Goal: Task Accomplishment & Management: Use online tool/utility

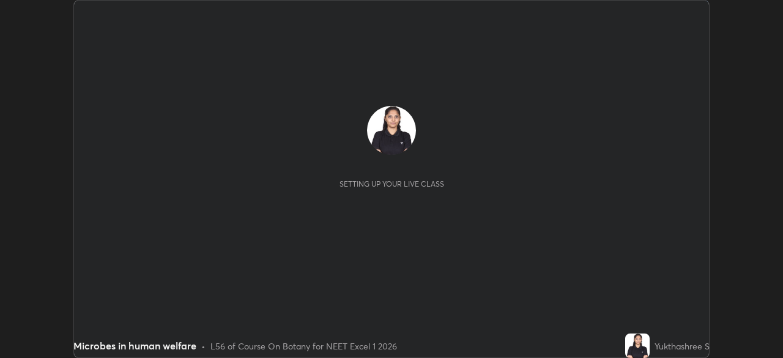
scroll to position [358, 783]
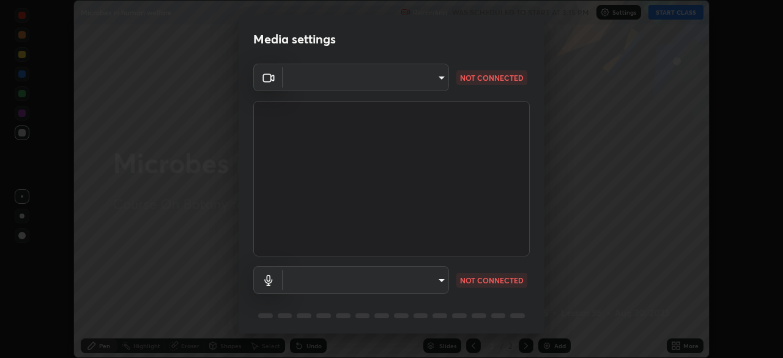
type input "09f294524f3521c037d78ee7cdb71511b6c9344afeed810a356f0d23342d5398"
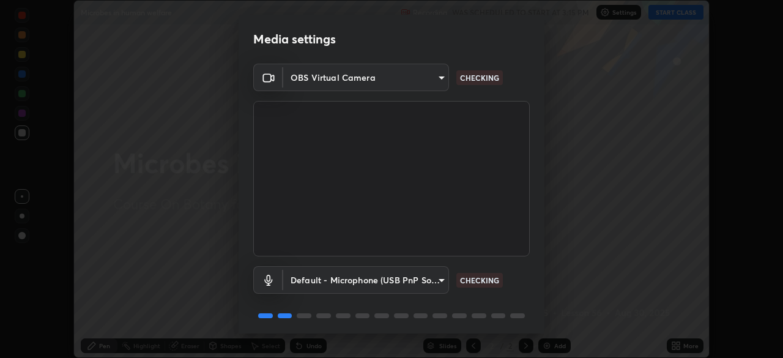
click at [409, 278] on body "Erase all Microbes in human welfare Recording WAS SCHEDULED TO START AT 3:15 PM…" at bounding box center [391, 179] width 783 height 358
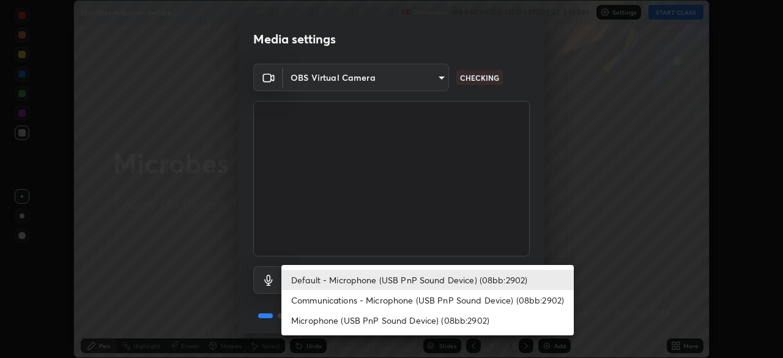
click at [416, 297] on li "Communications - Microphone (USB PnP Sound Device) (08bb:2902)" at bounding box center [427, 300] width 292 height 20
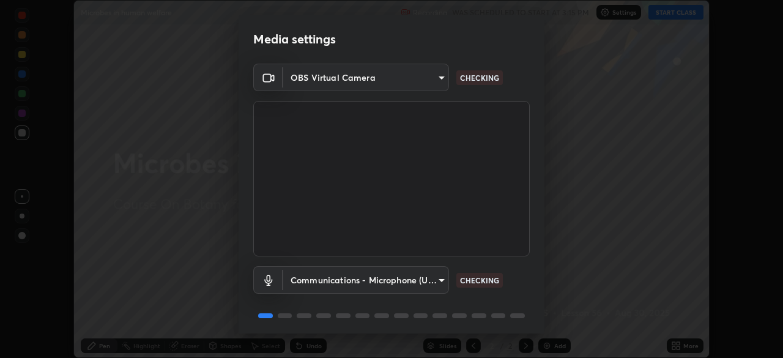
click at [398, 282] on body "Erase all Microbes in human welfare Recording WAS SCHEDULED TO START AT 3:15 PM…" at bounding box center [391, 179] width 783 height 358
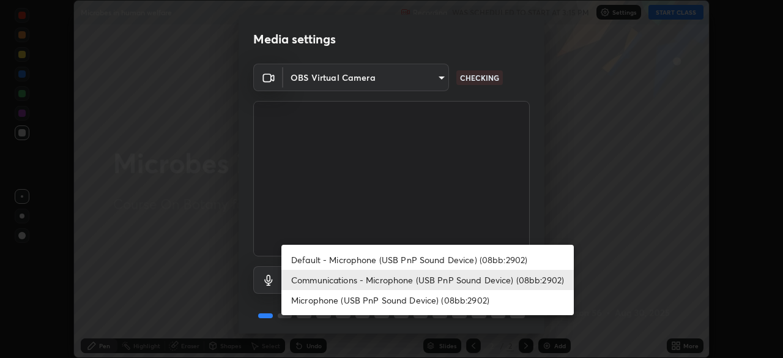
click at [410, 262] on li "Default - Microphone (USB PnP Sound Device) (08bb:2902)" at bounding box center [427, 260] width 292 height 20
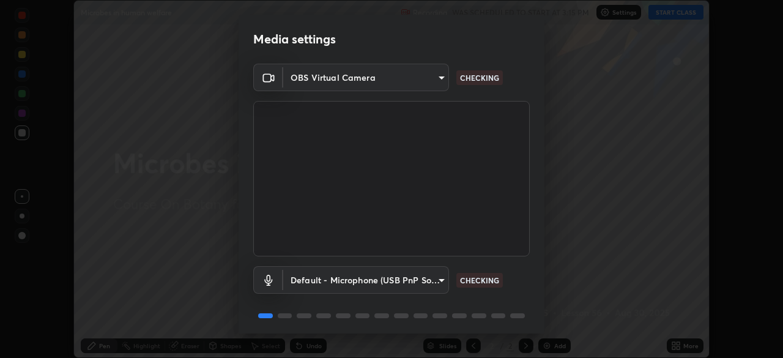
type input "default"
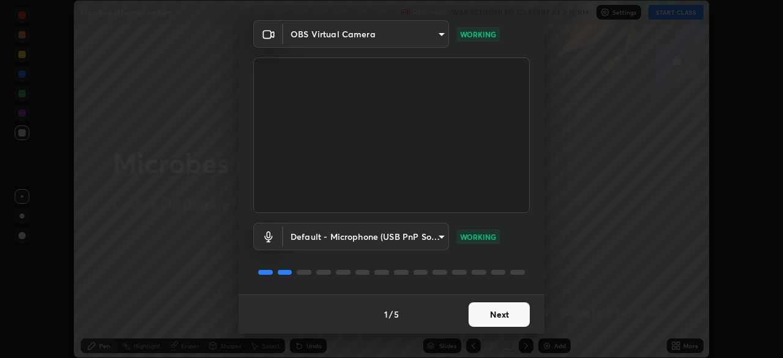
click at [495, 317] on button "Next" at bounding box center [499, 314] width 61 height 24
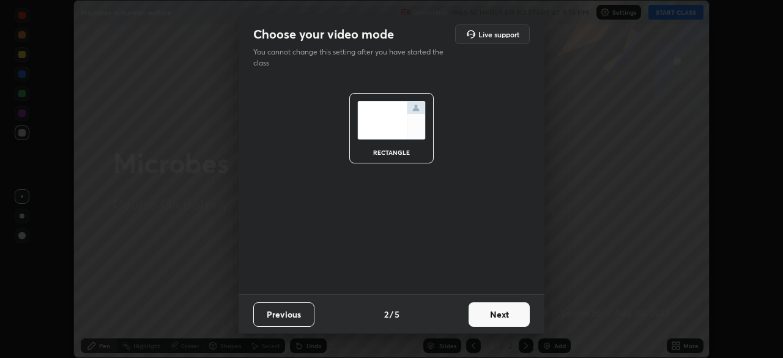
scroll to position [0, 0]
click at [502, 316] on button "Next" at bounding box center [499, 314] width 61 height 24
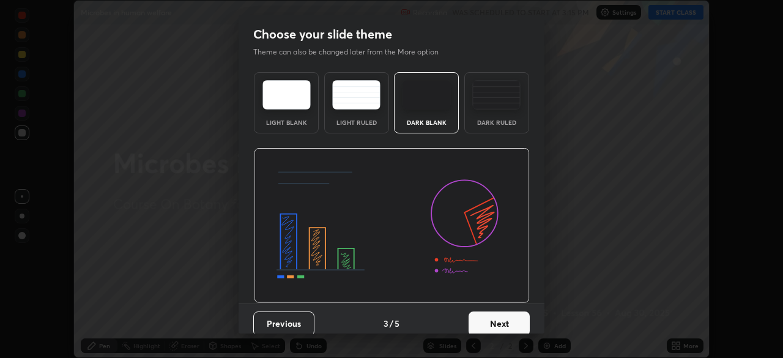
click at [506, 319] on button "Next" at bounding box center [499, 323] width 61 height 24
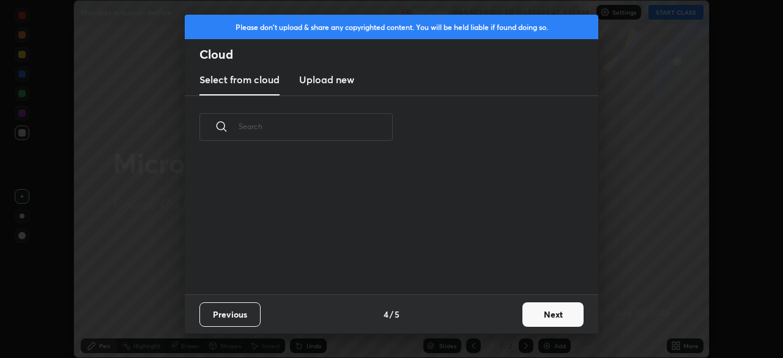
click at [513, 317] on div "Previous 4 / 5 Next" at bounding box center [392, 313] width 414 height 39
click at [549, 313] on button "Next" at bounding box center [553, 314] width 61 height 24
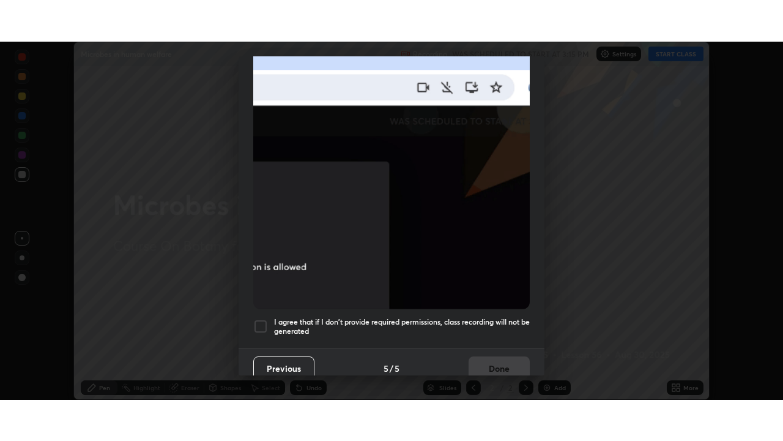
scroll to position [293, 0]
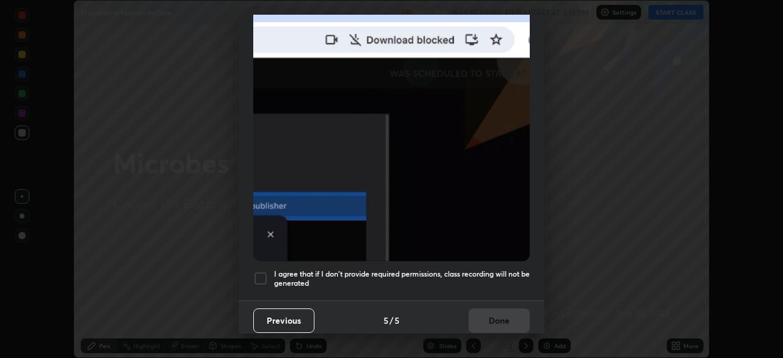
click at [264, 274] on div at bounding box center [260, 278] width 15 height 15
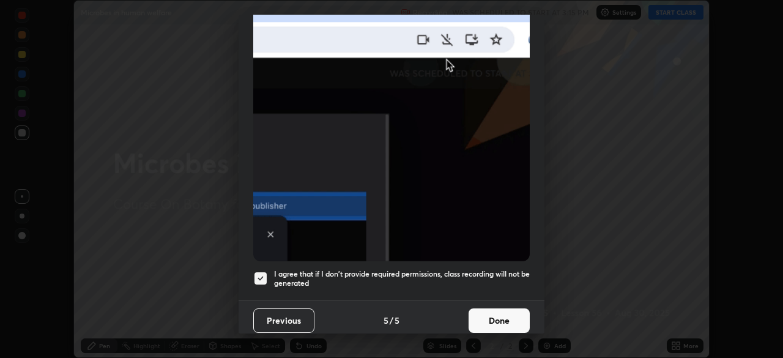
click at [499, 313] on button "Done" at bounding box center [499, 320] width 61 height 24
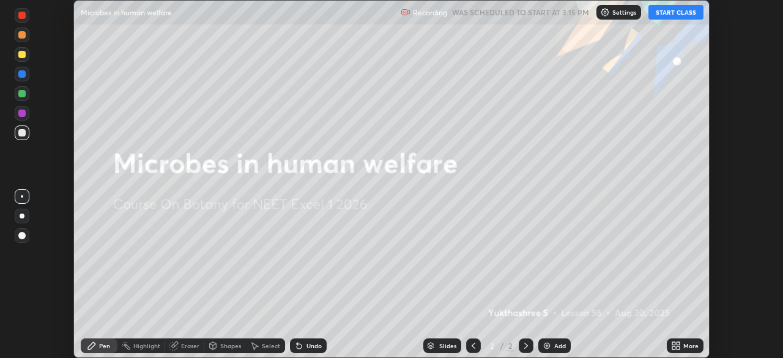
click at [679, 14] on button "START CLASS" at bounding box center [676, 12] width 55 height 15
click at [690, 345] on div "More" at bounding box center [690, 346] width 15 height 6
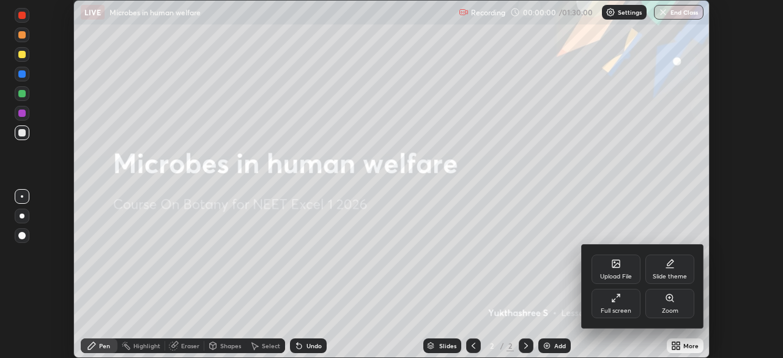
click at [618, 300] on icon at bounding box center [616, 298] width 10 height 10
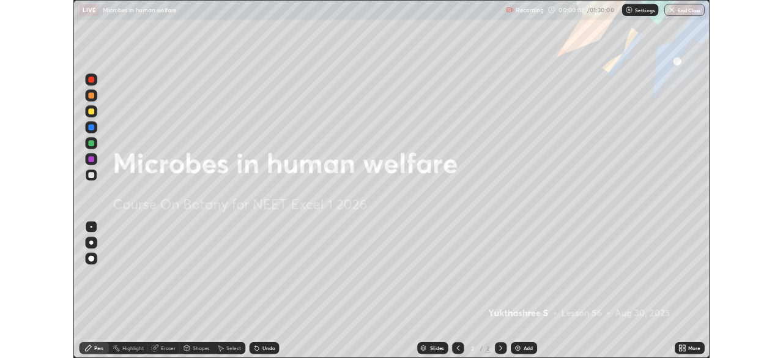
scroll to position [441, 783]
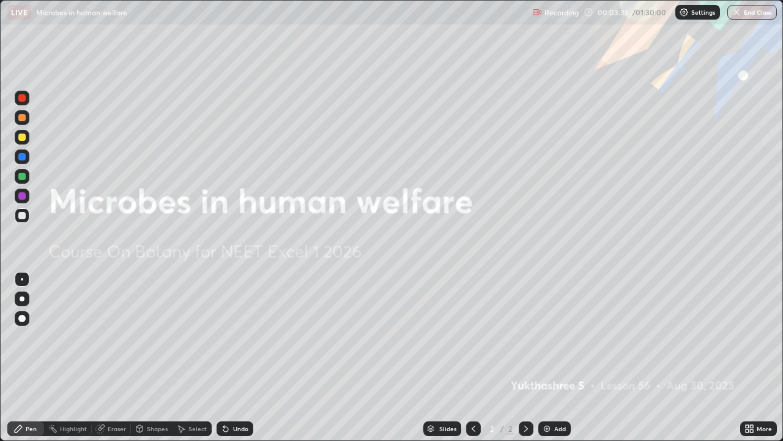
click at [751, 357] on icon at bounding box center [751, 430] width 3 height 3
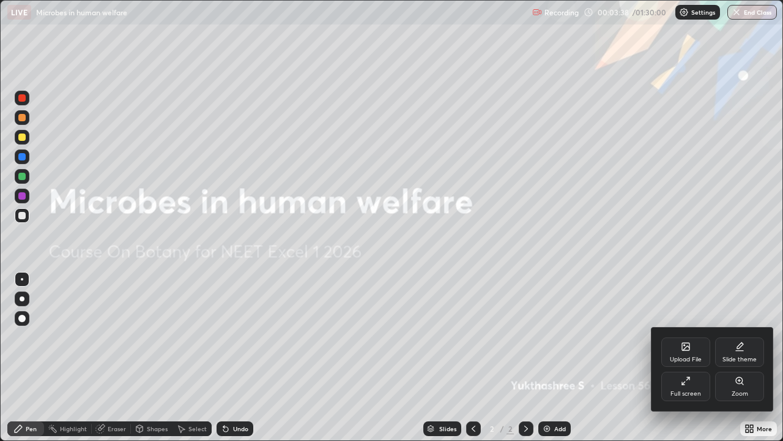
click at [739, 345] on icon at bounding box center [740, 345] width 6 height 6
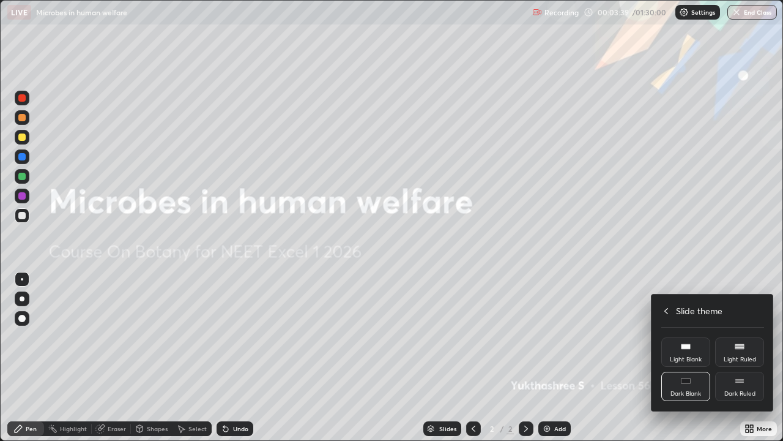
click at [741, 357] on icon at bounding box center [740, 381] width 10 height 10
click at [596, 357] on div at bounding box center [391, 220] width 783 height 441
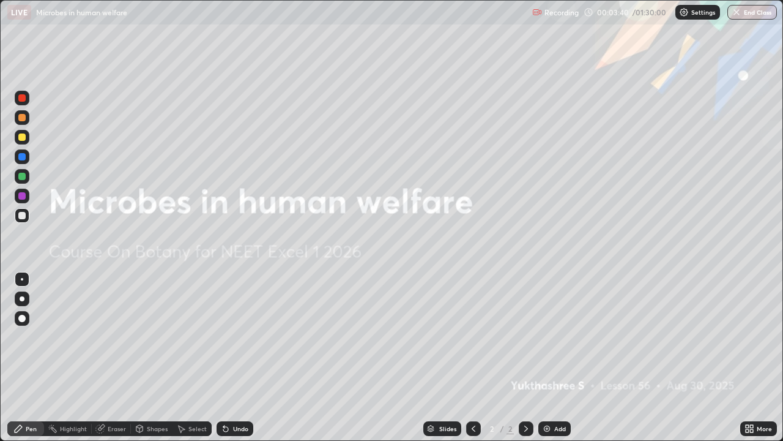
click at [552, 357] on div "Add" at bounding box center [554, 428] width 32 height 15
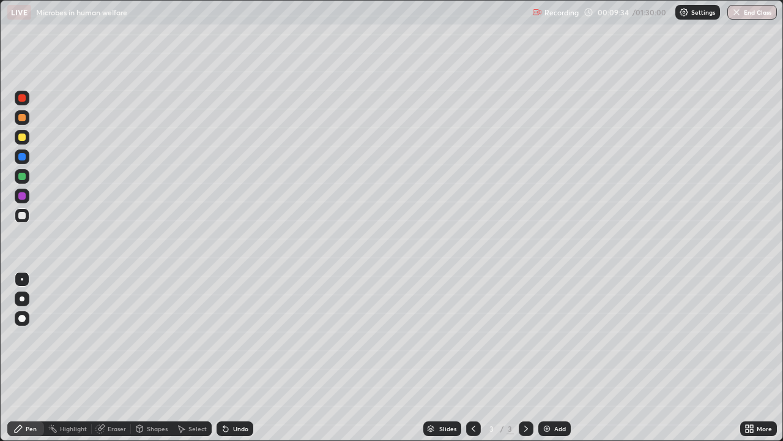
click at [21, 218] on div at bounding box center [21, 215] width 7 height 7
click at [117, 357] on div "Eraser" at bounding box center [117, 428] width 18 height 6
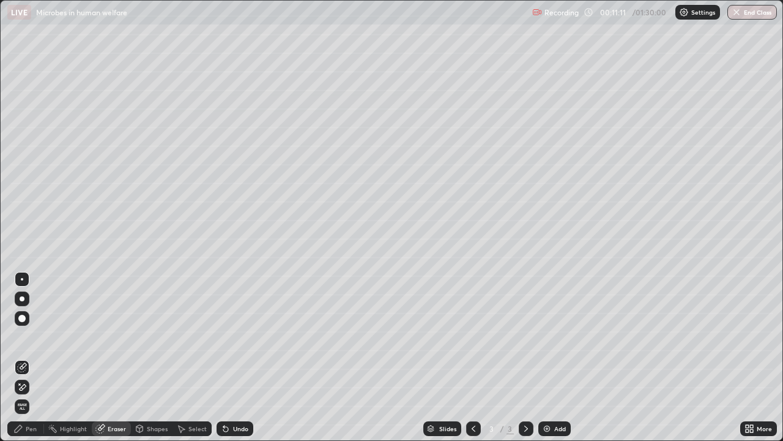
click at [21, 357] on icon at bounding box center [22, 387] width 10 height 10
click at [23, 357] on icon at bounding box center [18, 428] width 10 height 10
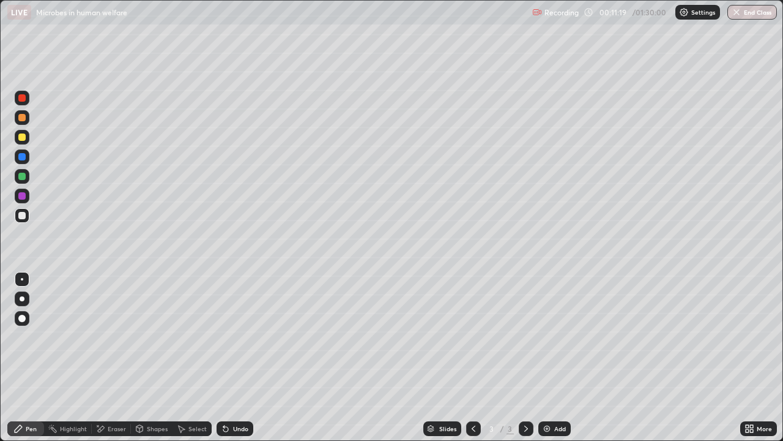
click at [25, 214] on div at bounding box center [21, 215] width 7 height 7
click at [241, 357] on div "Undo" at bounding box center [240, 428] width 15 height 6
click at [152, 357] on div "Shapes" at bounding box center [157, 428] width 21 height 6
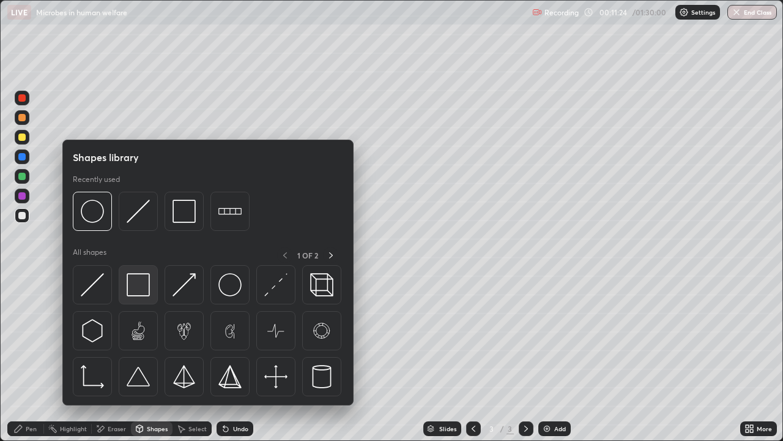
click at [142, 275] on img at bounding box center [138, 284] width 23 height 23
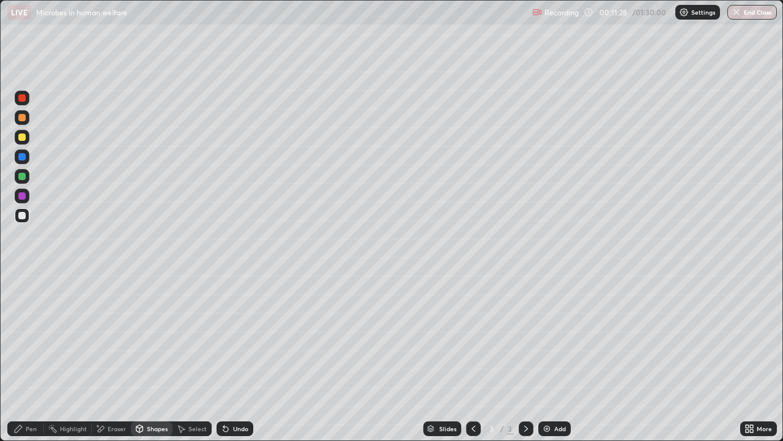
click at [228, 357] on icon at bounding box center [226, 428] width 10 height 10
click at [17, 357] on div "Pen" at bounding box center [25, 428] width 37 height 15
click at [108, 357] on div "Eraser" at bounding box center [117, 428] width 18 height 6
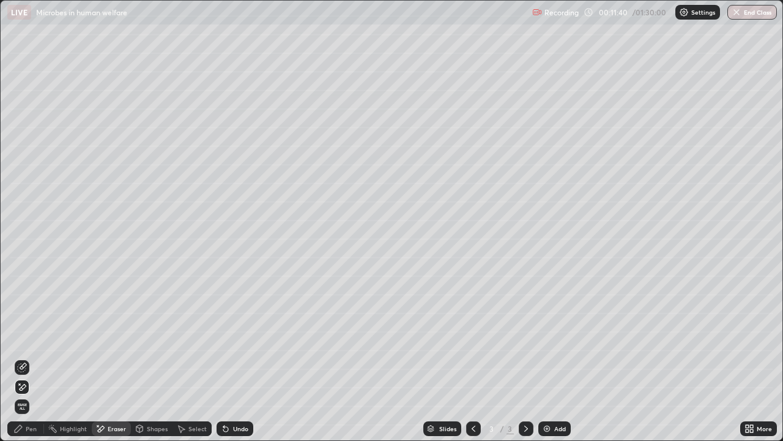
click at [18, 357] on icon at bounding box center [22, 367] width 10 height 10
click at [17, 357] on div "Pen" at bounding box center [25, 428] width 37 height 15
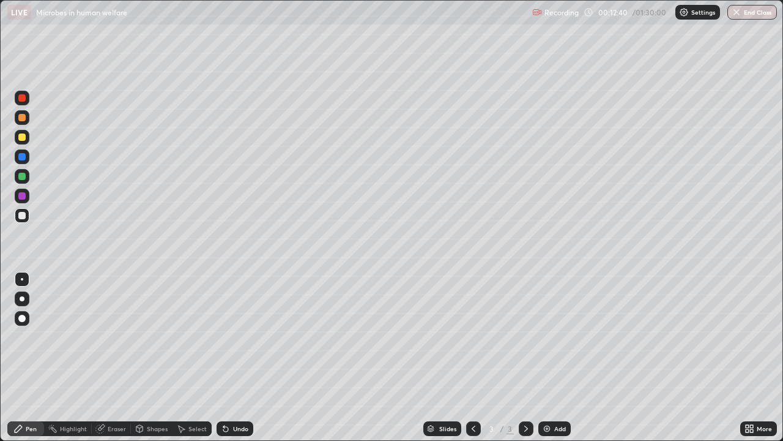
click at [224, 357] on icon at bounding box center [225, 428] width 5 height 5
click at [140, 357] on icon at bounding box center [140, 430] width 0 height 4
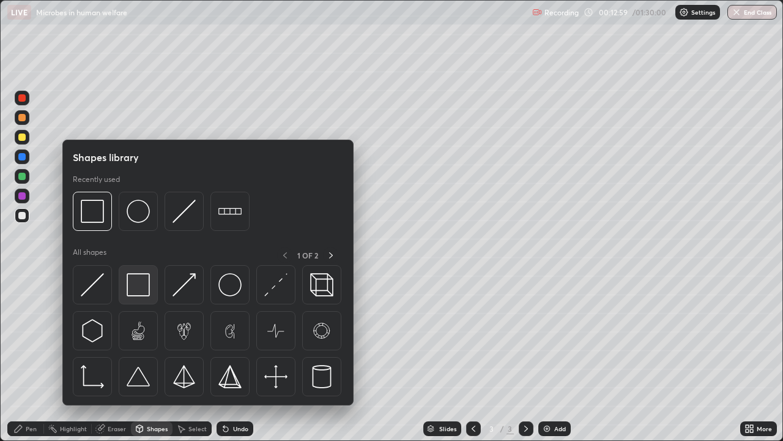
click at [139, 284] on img at bounding box center [138, 284] width 23 height 23
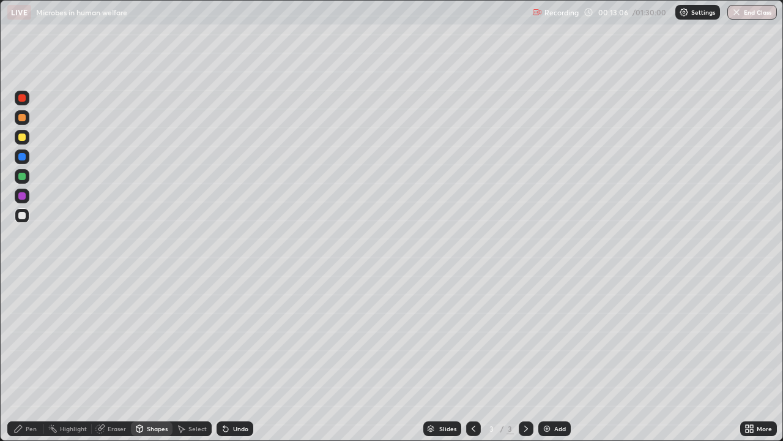
click at [98, 357] on icon at bounding box center [100, 429] width 8 height 8
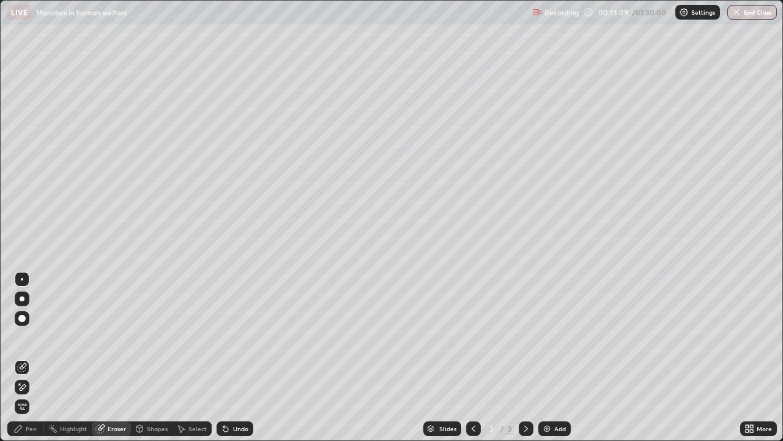
click at [12, 357] on div "Pen" at bounding box center [25, 428] width 37 height 15
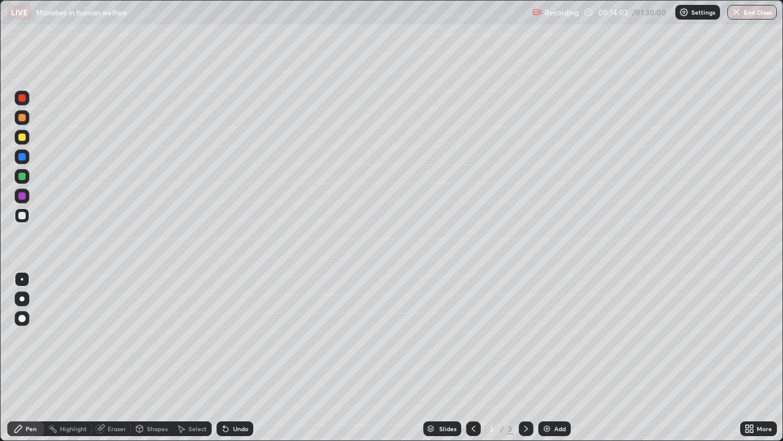
click at [238, 357] on div "Undo" at bounding box center [235, 428] width 37 height 15
click at [27, 122] on div at bounding box center [22, 117] width 15 height 15
click at [24, 217] on div at bounding box center [21, 215] width 7 height 7
click at [66, 357] on div "Highlight" at bounding box center [73, 428] width 27 height 6
click at [20, 357] on icon at bounding box center [22, 387] width 10 height 10
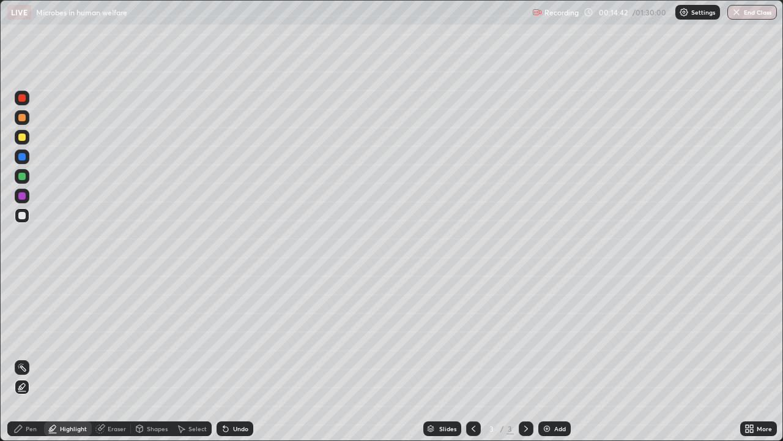
click at [22, 357] on icon at bounding box center [18, 428] width 10 height 10
click at [24, 119] on div at bounding box center [21, 117] width 7 height 7
click at [237, 357] on div "Undo" at bounding box center [240, 428] width 15 height 6
click at [234, 357] on div "Undo" at bounding box center [240, 428] width 15 height 6
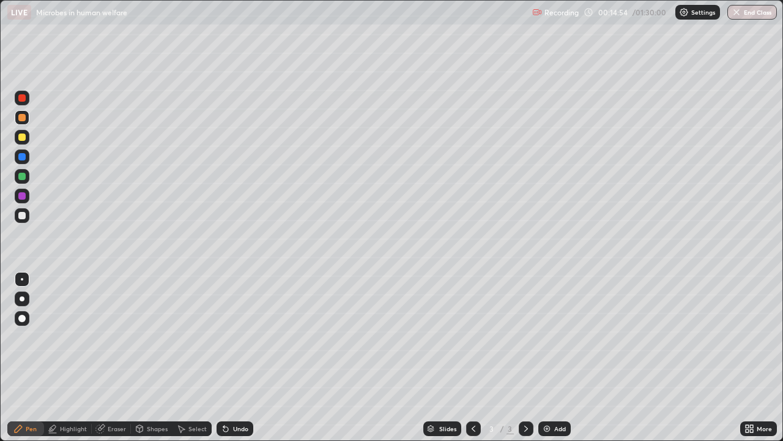
click at [233, 357] on div "Undo" at bounding box center [240, 428] width 15 height 6
click at [236, 357] on div "Undo" at bounding box center [240, 428] width 15 height 6
click at [233, 357] on div "Undo" at bounding box center [240, 428] width 15 height 6
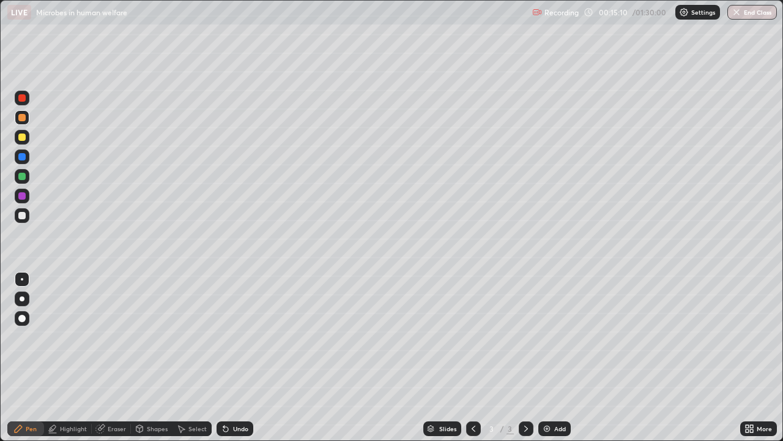
click at [21, 217] on div at bounding box center [21, 215] width 7 height 7
click at [106, 357] on div "Eraser" at bounding box center [111, 428] width 39 height 15
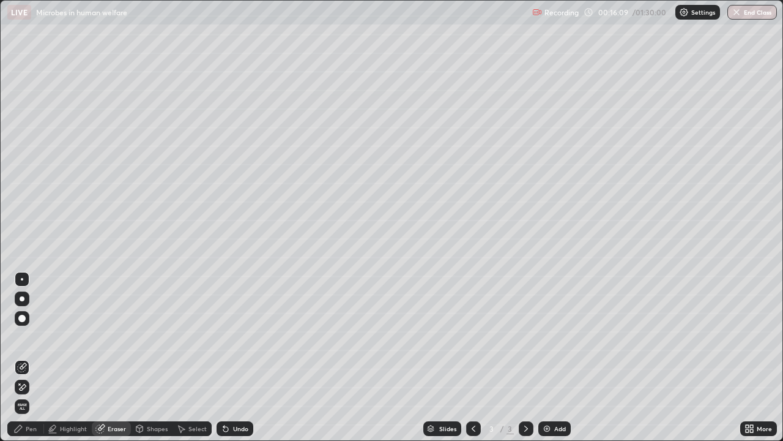
click at [18, 357] on icon at bounding box center [18, 428] width 7 height 7
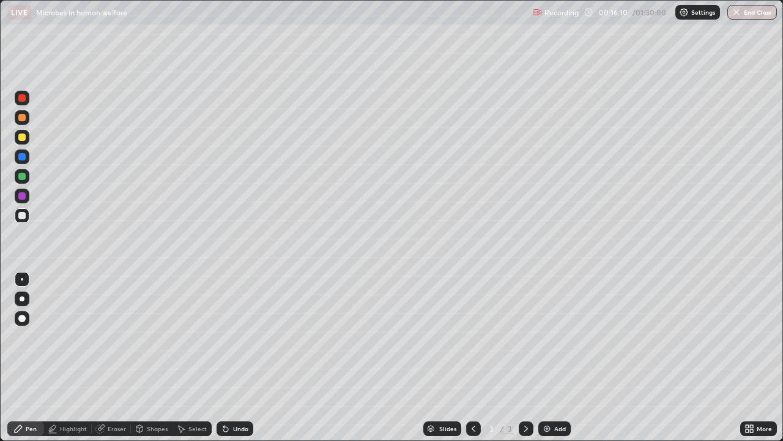
click at [24, 159] on div at bounding box center [21, 156] width 7 height 7
click at [146, 357] on div "Shapes" at bounding box center [152, 428] width 42 height 15
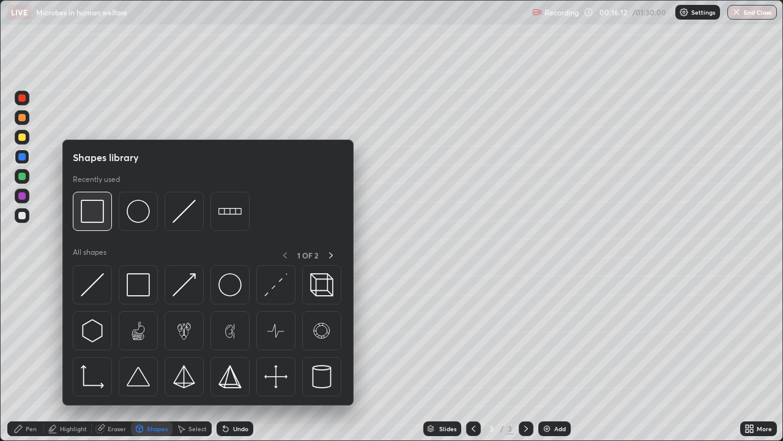
click at [88, 220] on img at bounding box center [92, 210] width 23 height 23
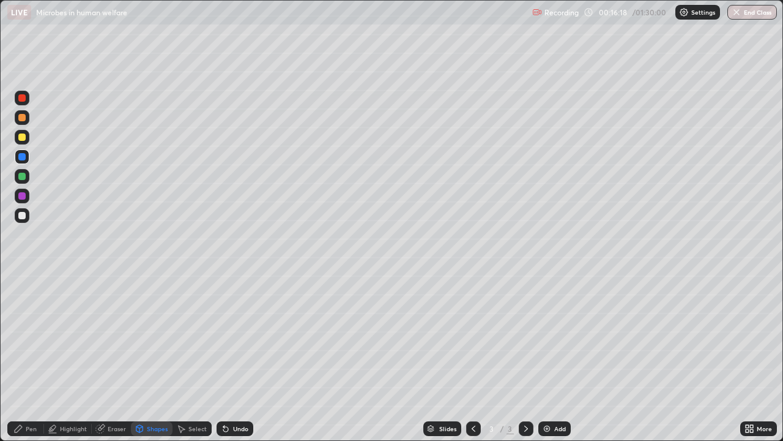
click at [20, 357] on icon at bounding box center [18, 428] width 10 height 10
click at [21, 214] on div at bounding box center [21, 215] width 7 height 7
click at [109, 357] on div "Eraser" at bounding box center [117, 428] width 18 height 6
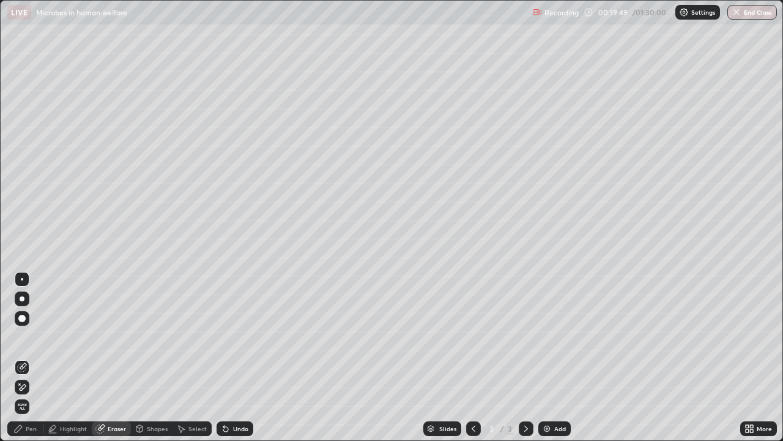
click at [15, 357] on icon at bounding box center [18, 428] width 10 height 10
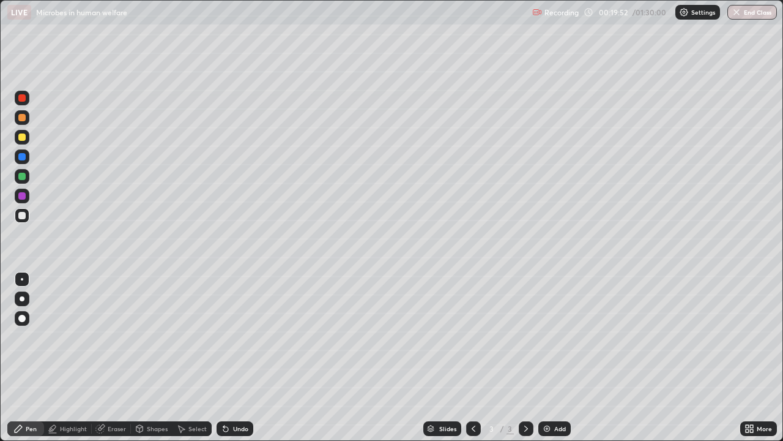
click at [24, 156] on div at bounding box center [21, 156] width 7 height 7
click at [149, 357] on div "Shapes" at bounding box center [157, 428] width 21 height 6
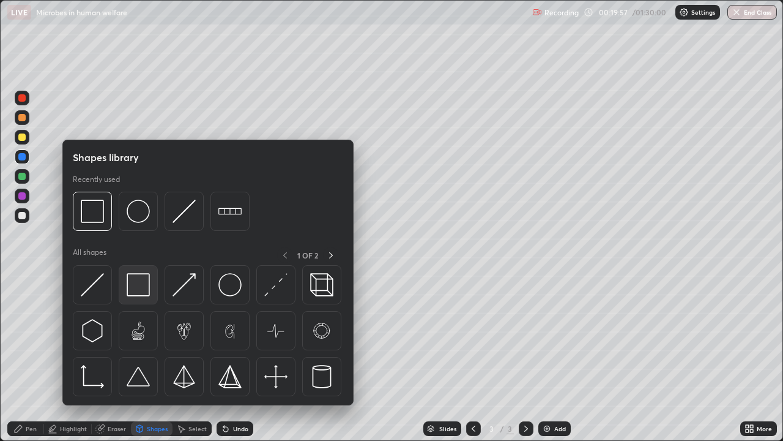
click at [143, 285] on img at bounding box center [138, 284] width 23 height 23
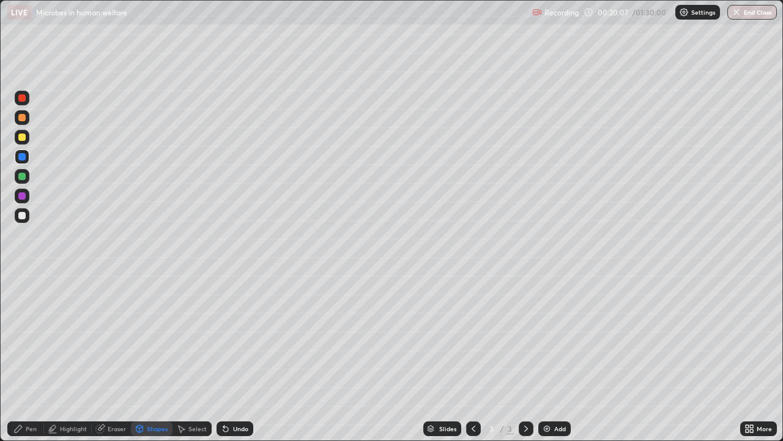
click at [31, 357] on div "Pen" at bounding box center [31, 428] width 11 height 6
click at [117, 357] on div "Eraser" at bounding box center [117, 428] width 18 height 6
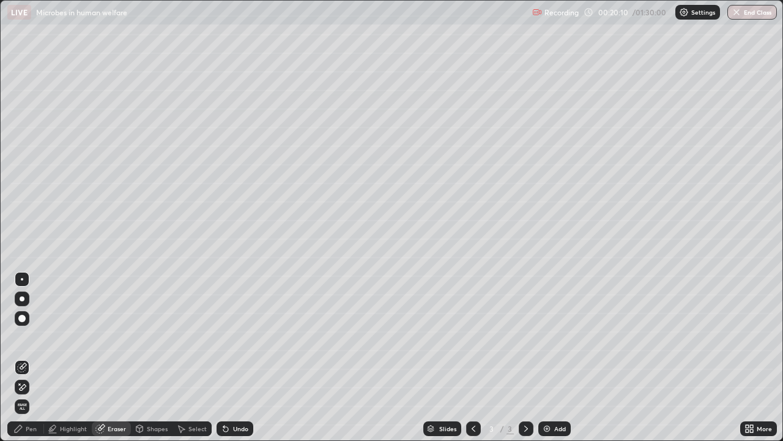
click at [21, 357] on icon at bounding box center [18, 428] width 10 height 10
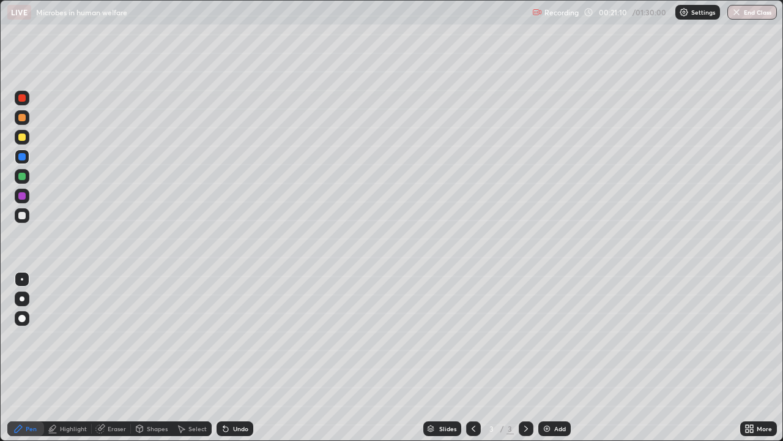
click at [23, 196] on div at bounding box center [21, 195] width 7 height 7
click at [24, 216] on div at bounding box center [21, 215] width 7 height 7
click at [23, 196] on div at bounding box center [21, 195] width 7 height 7
click at [117, 357] on div "Eraser" at bounding box center [117, 428] width 18 height 6
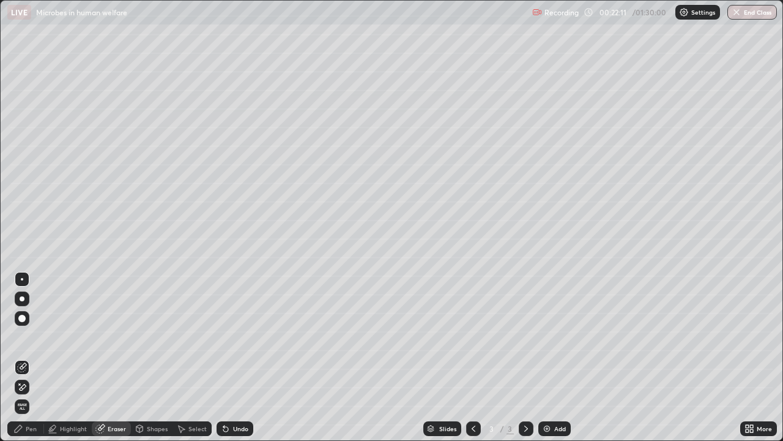
click at [19, 357] on icon at bounding box center [18, 428] width 10 height 10
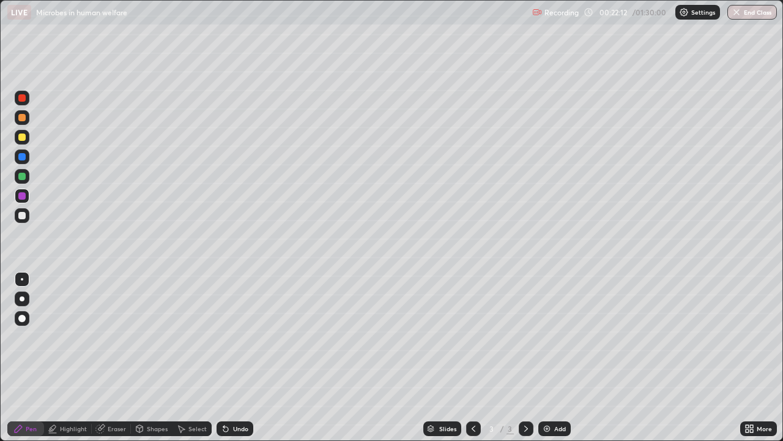
click at [23, 157] on div at bounding box center [21, 156] width 7 height 7
click at [22, 139] on div at bounding box center [21, 136] width 7 height 7
click at [149, 357] on div "Shapes" at bounding box center [157, 428] width 21 height 6
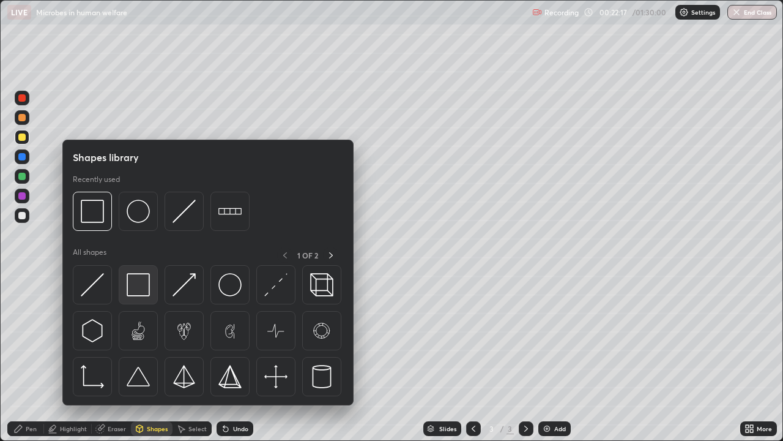
click at [150, 278] on img at bounding box center [138, 284] width 23 height 23
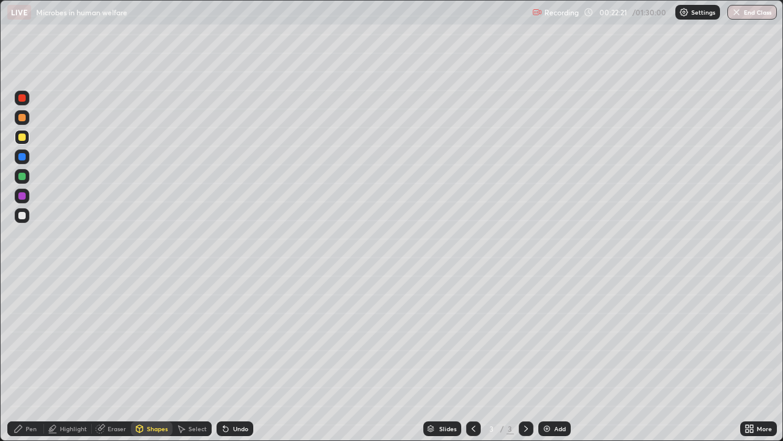
click at [109, 357] on div "Eraser" at bounding box center [117, 428] width 18 height 6
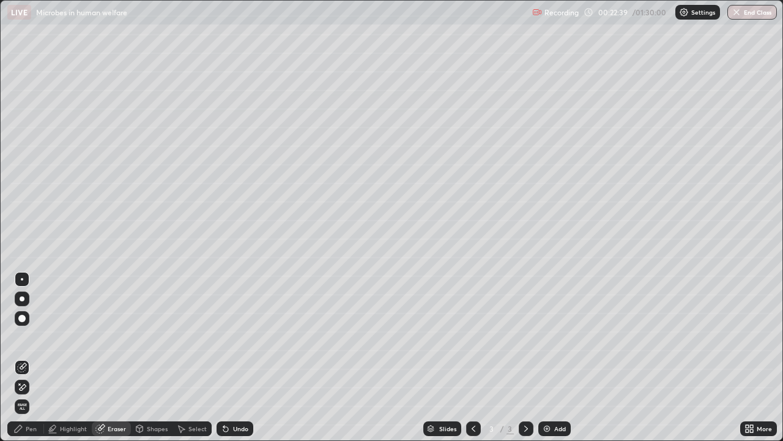
click at [13, 357] on div "Pen" at bounding box center [25, 428] width 37 height 15
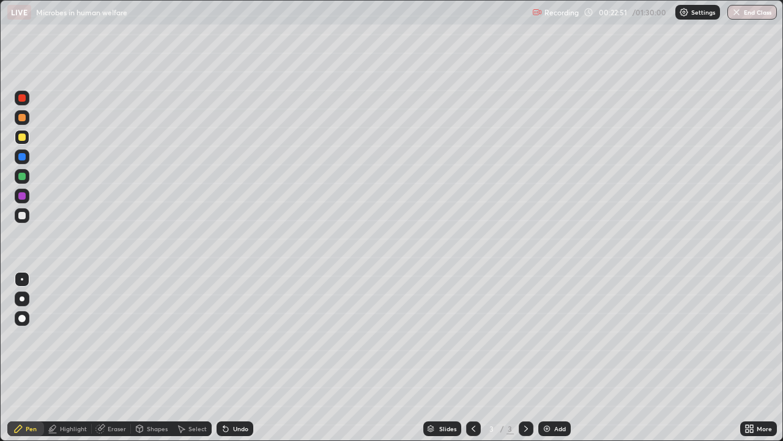
click at [22, 220] on div at bounding box center [22, 215] width 15 height 15
click at [19, 96] on div at bounding box center [21, 97] width 7 height 7
click at [110, 357] on div "Eraser" at bounding box center [111, 428] width 39 height 15
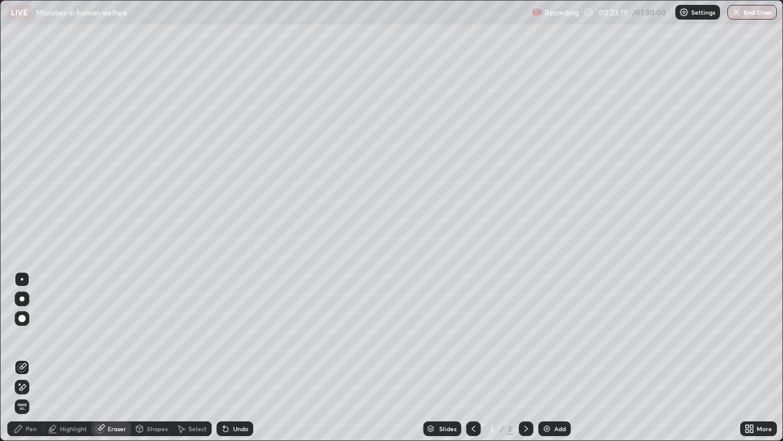
click at [26, 357] on div "Pen" at bounding box center [25, 428] width 37 height 15
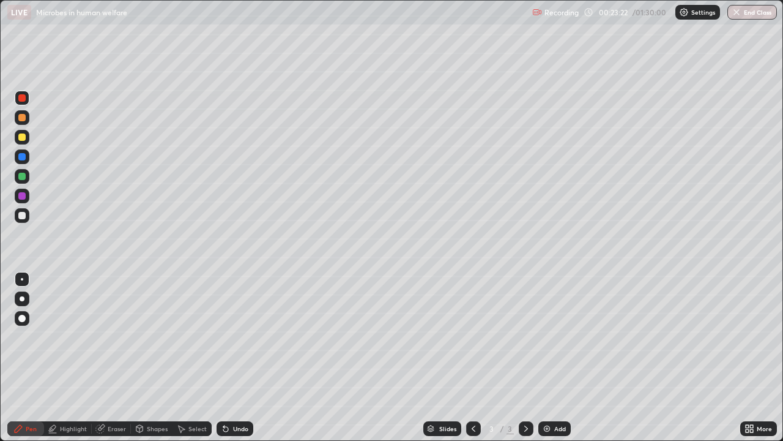
click at [151, 357] on div "Shapes" at bounding box center [152, 428] width 42 height 15
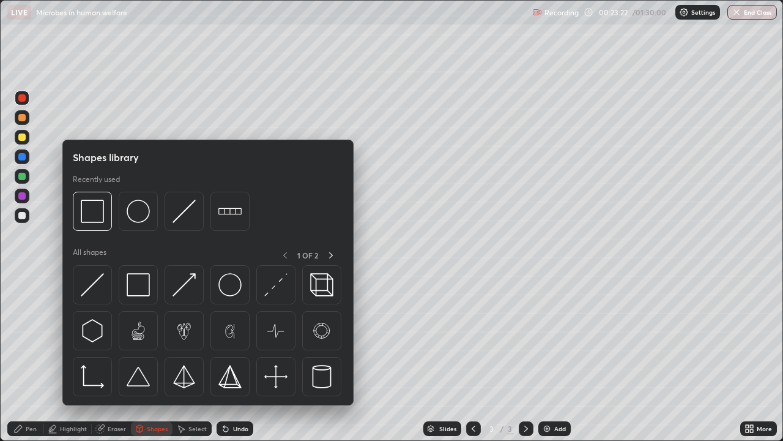
click at [27, 158] on div at bounding box center [22, 156] width 15 height 15
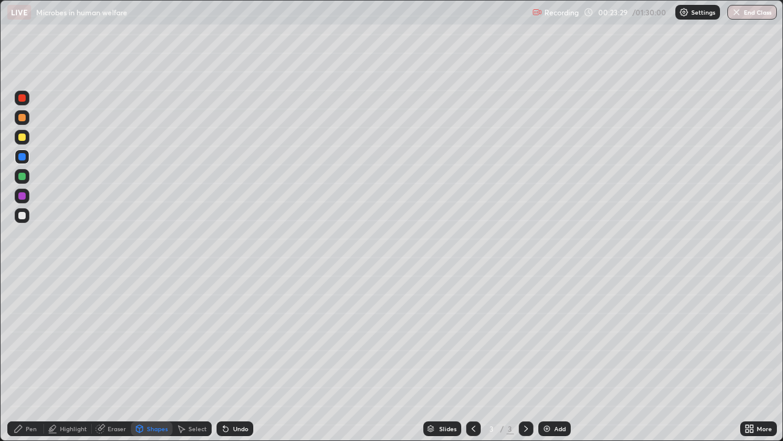
click at [110, 357] on div "Eraser" at bounding box center [111, 428] width 39 height 15
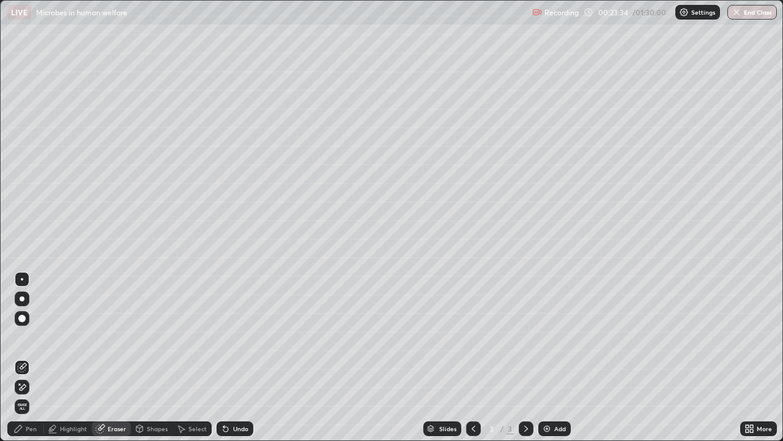
click at [17, 357] on icon at bounding box center [18, 428] width 10 height 10
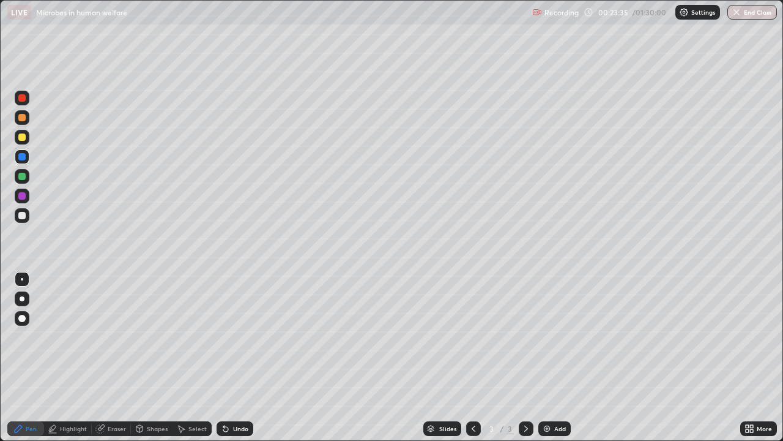
click at [27, 199] on div at bounding box center [22, 195] width 15 height 15
click at [29, 159] on div at bounding box center [22, 156] width 15 height 15
click at [761, 357] on div "More" at bounding box center [764, 428] width 15 height 6
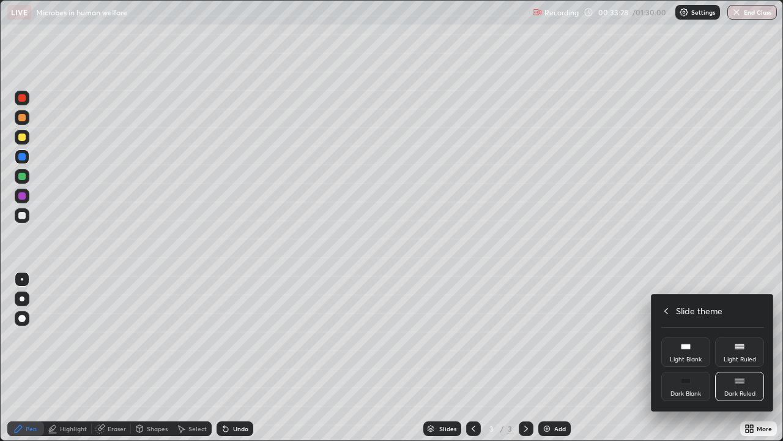
click at [666, 310] on icon at bounding box center [666, 311] width 10 height 10
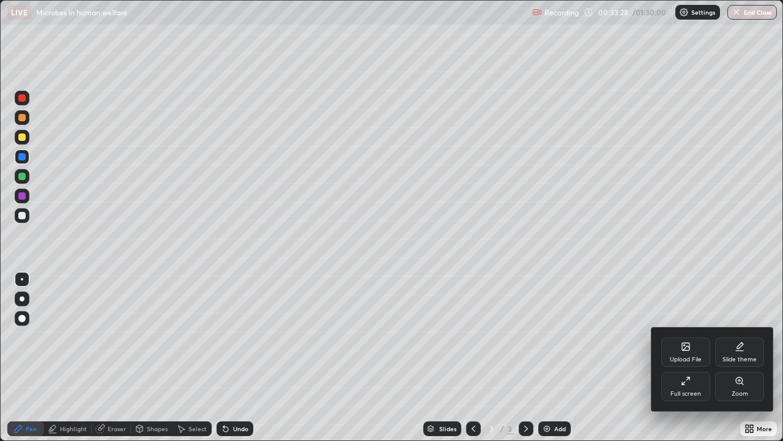
click at [687, 357] on icon at bounding box center [686, 381] width 10 height 10
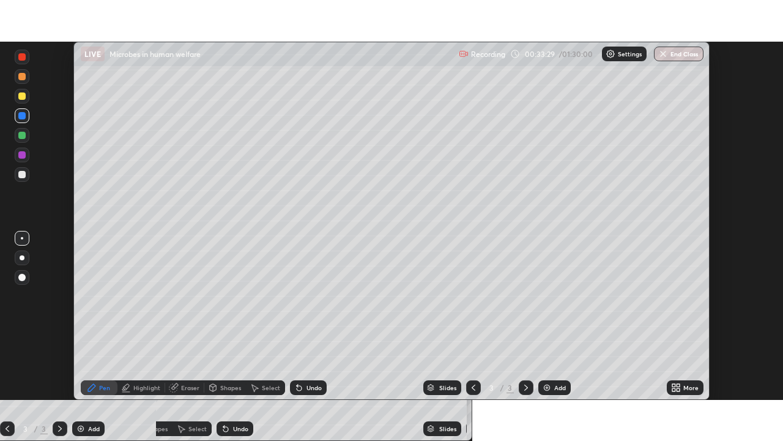
scroll to position [60830, 60405]
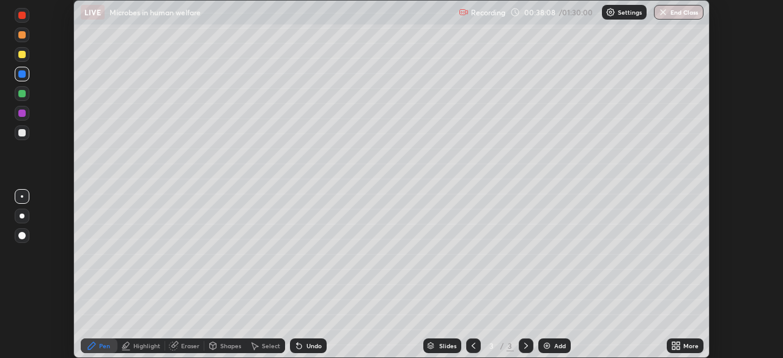
click at [678, 343] on icon at bounding box center [678, 343] width 3 height 3
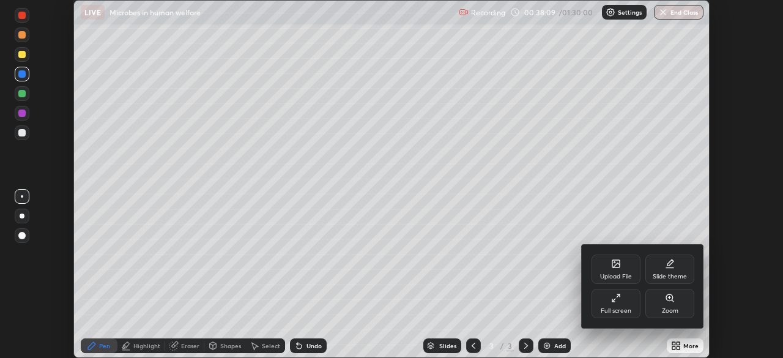
click at [622, 308] on div "Full screen" at bounding box center [616, 311] width 31 height 6
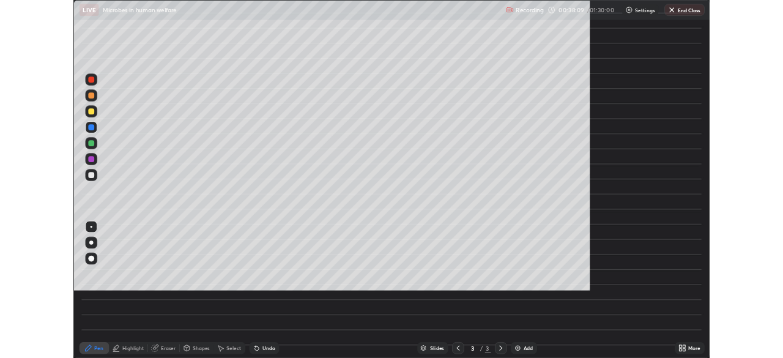
scroll to position [441, 783]
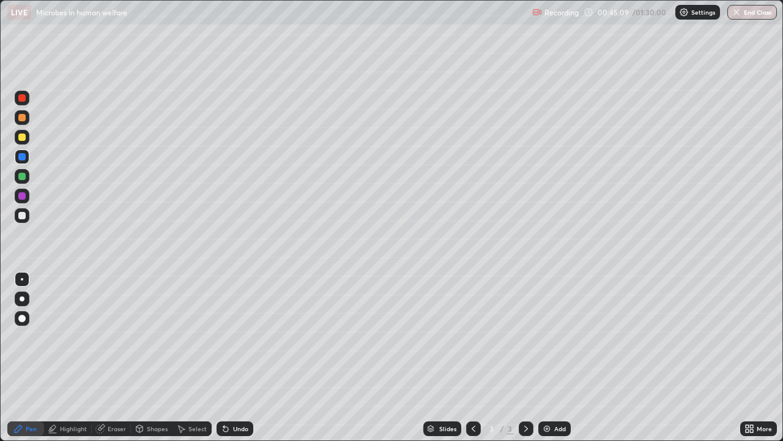
click at [549, 357] on img at bounding box center [547, 428] width 10 height 10
click at [21, 220] on div at bounding box center [22, 215] width 15 height 15
click at [238, 357] on div "Undo" at bounding box center [235, 428] width 37 height 15
click at [237, 357] on div "Undo" at bounding box center [240, 428] width 15 height 6
click at [232, 357] on div "Undo" at bounding box center [235, 428] width 37 height 15
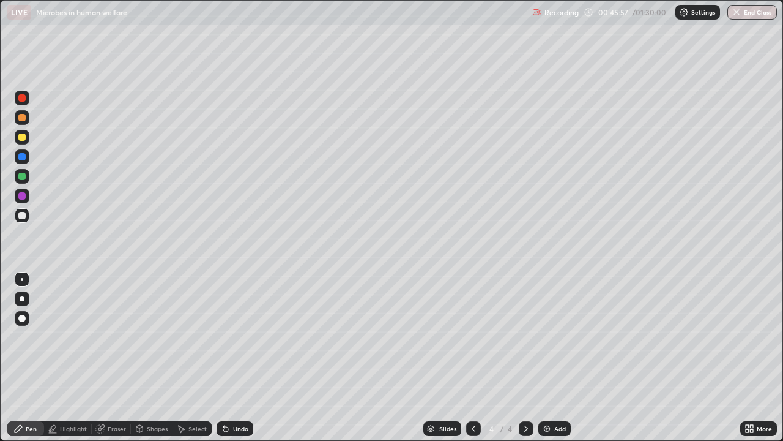
click at [224, 357] on icon at bounding box center [225, 428] width 5 height 5
click at [111, 357] on div "Eraser" at bounding box center [117, 428] width 18 height 6
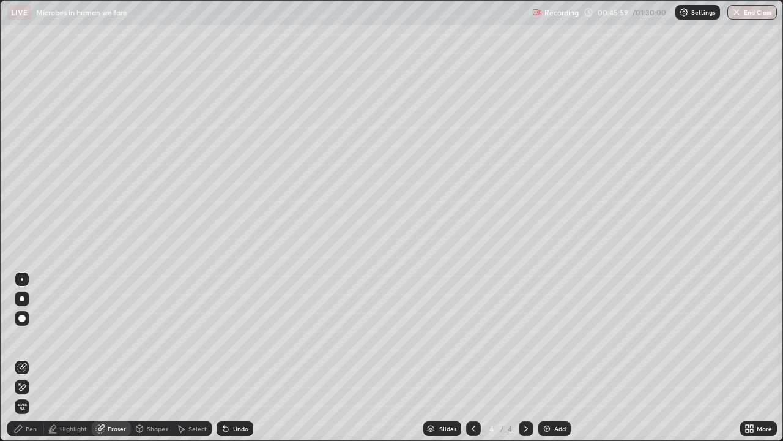
click at [149, 357] on div "Shapes" at bounding box center [157, 428] width 21 height 6
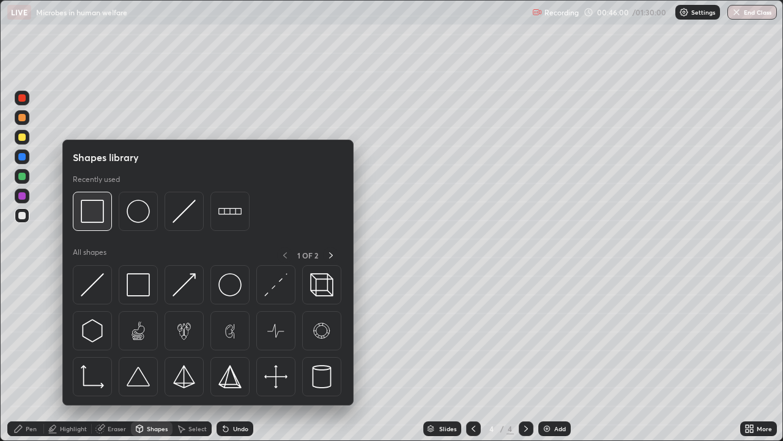
click at [88, 215] on img at bounding box center [92, 210] width 23 height 23
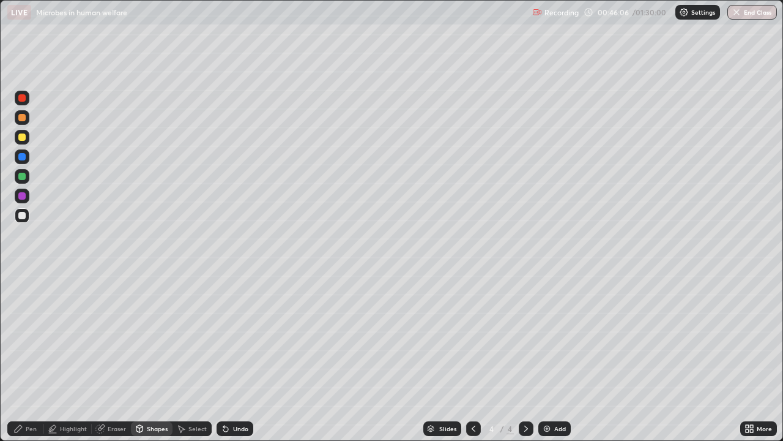
click at [108, 357] on div "Eraser" at bounding box center [117, 428] width 18 height 6
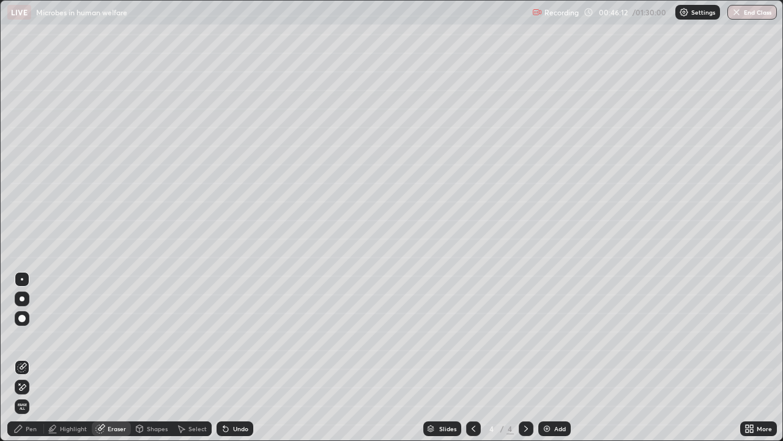
click at [151, 357] on div "Shapes" at bounding box center [157, 428] width 21 height 6
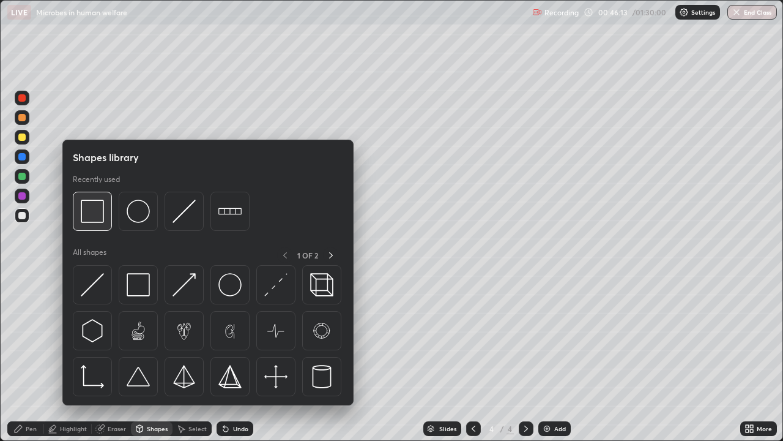
click at [90, 215] on img at bounding box center [92, 210] width 23 height 23
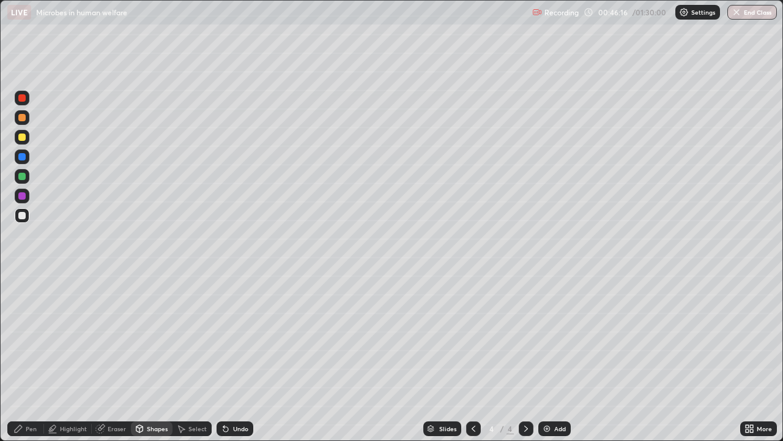
click at [230, 357] on div "Undo" at bounding box center [235, 428] width 37 height 15
click at [111, 357] on div "Eraser" at bounding box center [117, 428] width 18 height 6
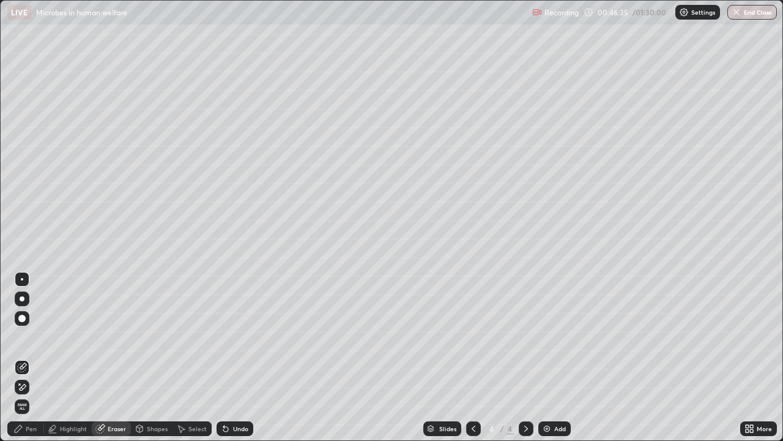
click at [17, 357] on icon at bounding box center [18, 428] width 10 height 10
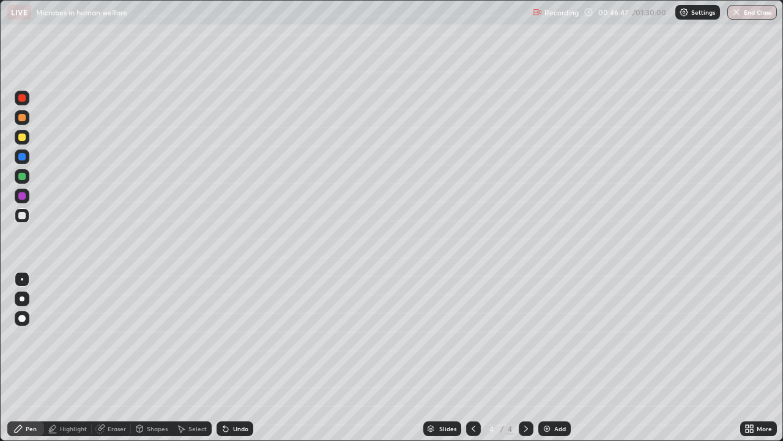
click at [103, 357] on icon at bounding box center [100, 428] width 10 height 10
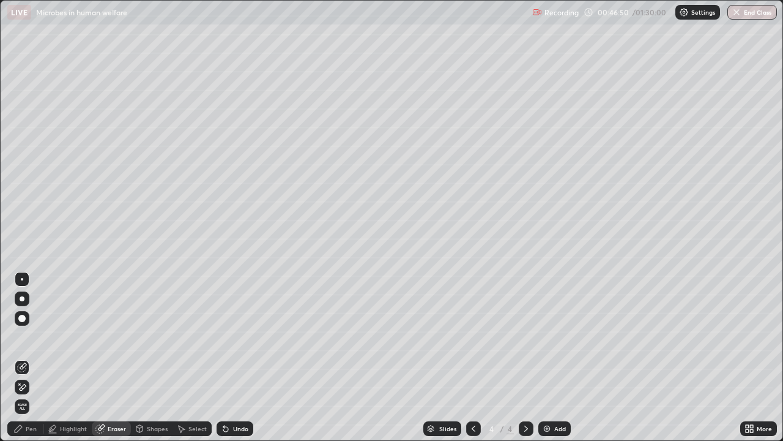
click at [21, 357] on icon at bounding box center [18, 428] width 10 height 10
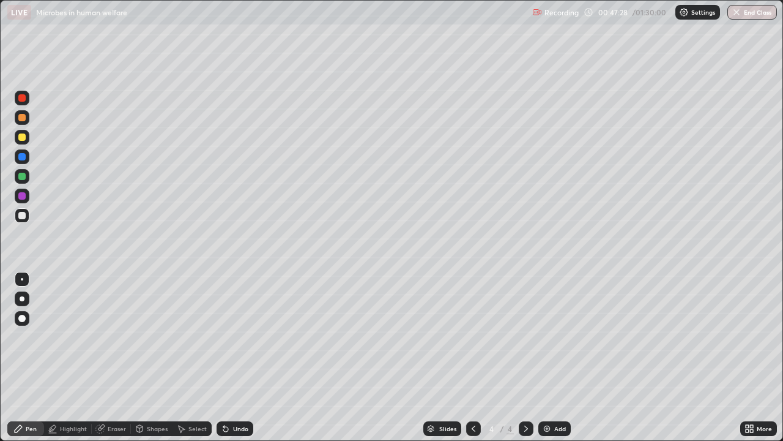
click at [103, 357] on icon at bounding box center [101, 427] width 7 height 6
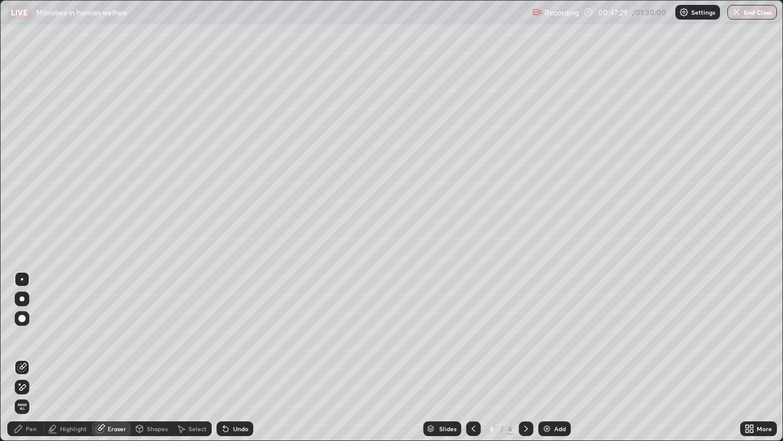
click at [64, 357] on div "Highlight" at bounding box center [73, 428] width 27 height 6
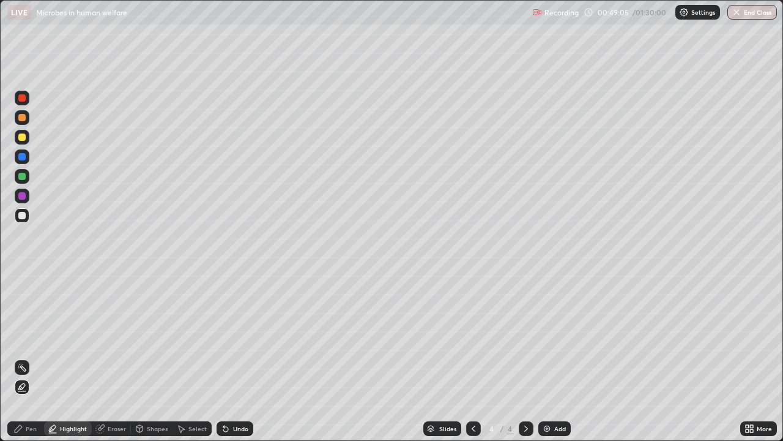
click at [236, 357] on div "Undo" at bounding box center [240, 428] width 15 height 6
click at [18, 357] on icon at bounding box center [18, 428] width 10 height 10
click at [240, 357] on div "Undo" at bounding box center [235, 428] width 37 height 15
click at [237, 357] on div "Undo" at bounding box center [240, 428] width 15 height 6
click at [22, 196] on div at bounding box center [21, 195] width 7 height 7
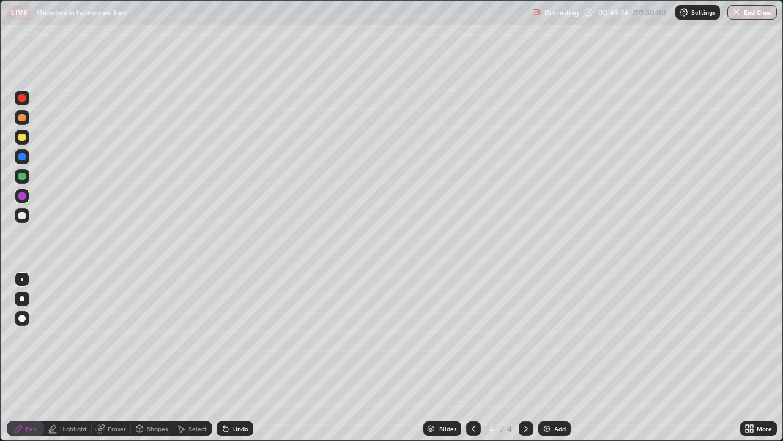
click at [109, 357] on div "Eraser" at bounding box center [117, 428] width 18 height 6
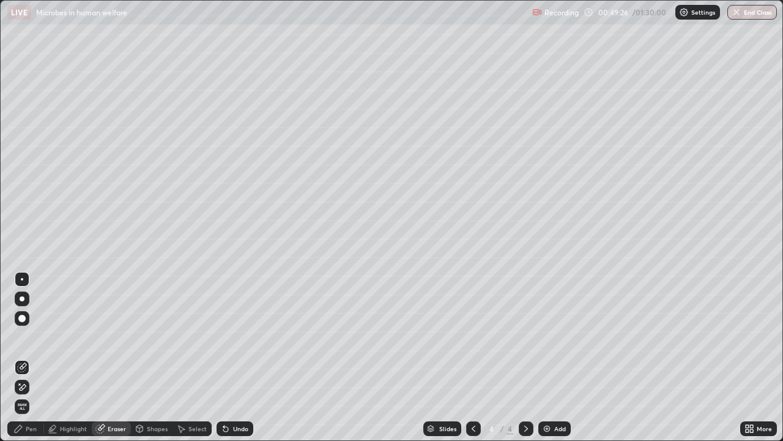
click at [31, 357] on div "Pen" at bounding box center [31, 428] width 11 height 6
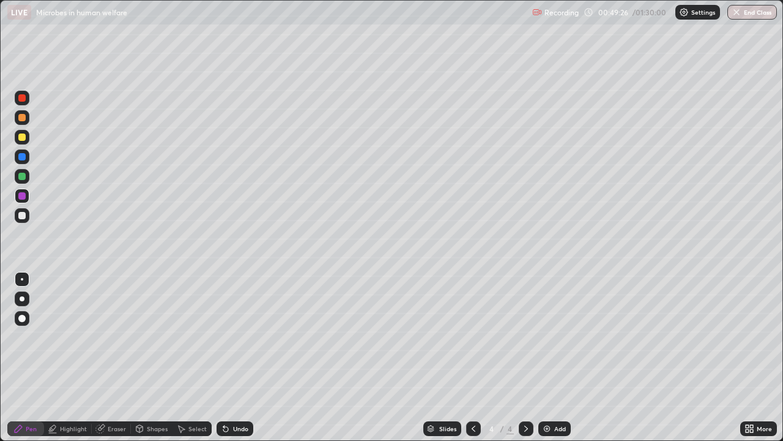
click at [21, 320] on div at bounding box center [21, 318] width 7 height 7
click at [24, 179] on div at bounding box center [21, 176] width 7 height 7
click at [25, 136] on div at bounding box center [21, 136] width 7 height 7
click at [26, 277] on div at bounding box center [22, 279] width 15 height 15
click at [23, 136] on div at bounding box center [21, 136] width 7 height 7
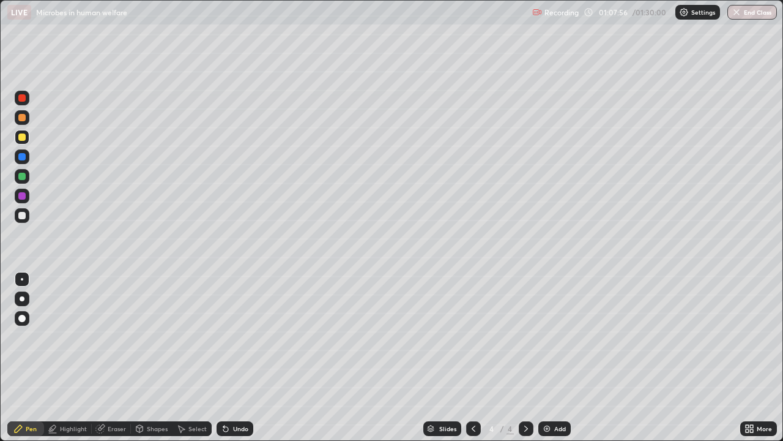
click at [763, 357] on div "More" at bounding box center [758, 428] width 37 height 15
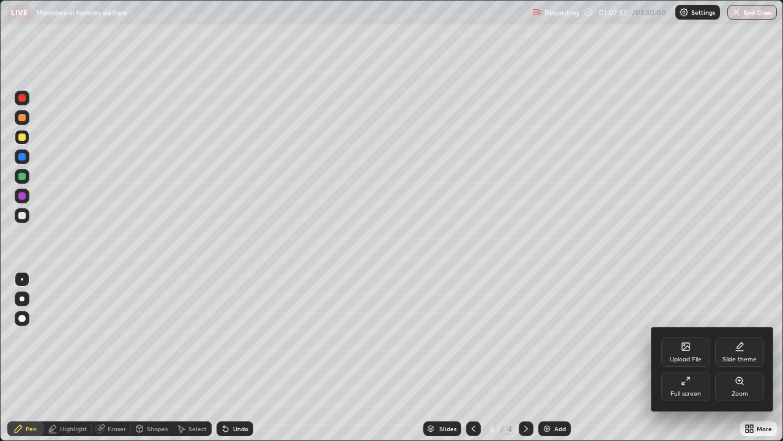
click at [690, 357] on div "Full screen" at bounding box center [685, 385] width 49 height 29
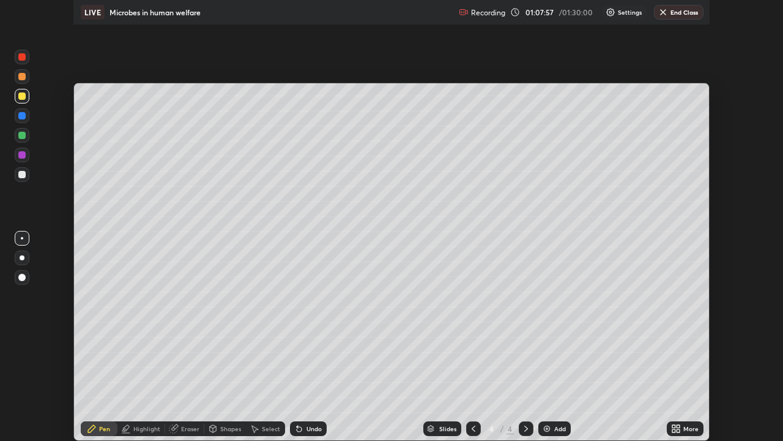
scroll to position [60830, 60405]
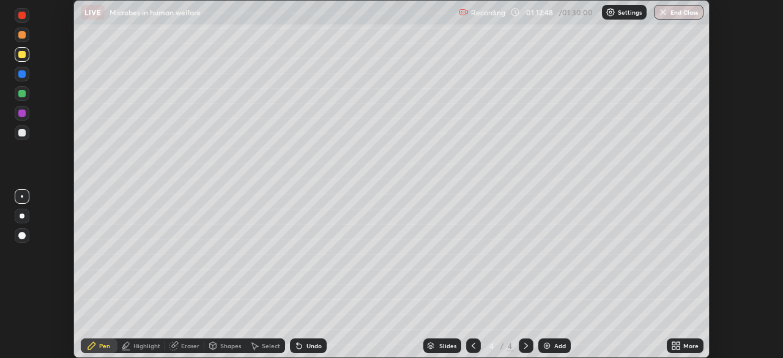
click at [687, 348] on div "More" at bounding box center [690, 346] width 15 height 6
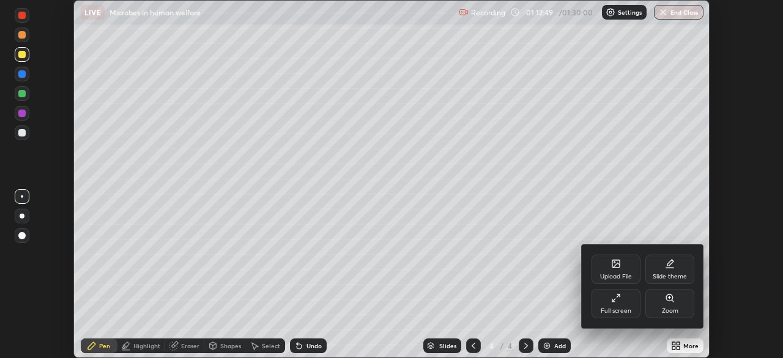
click at [617, 306] on div "Full screen" at bounding box center [616, 303] width 49 height 29
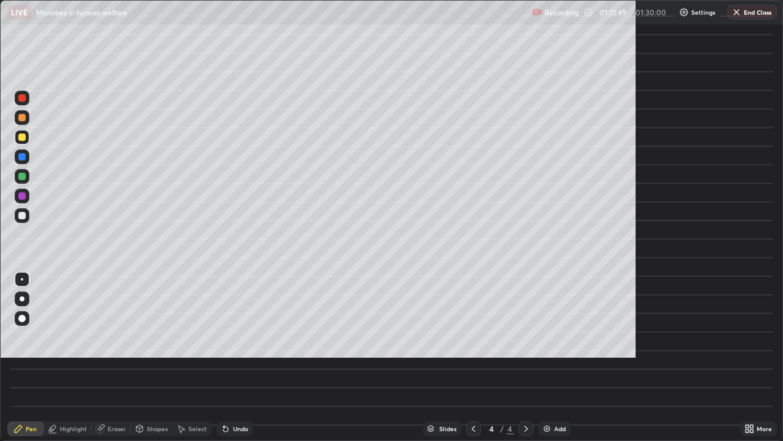
scroll to position [441, 783]
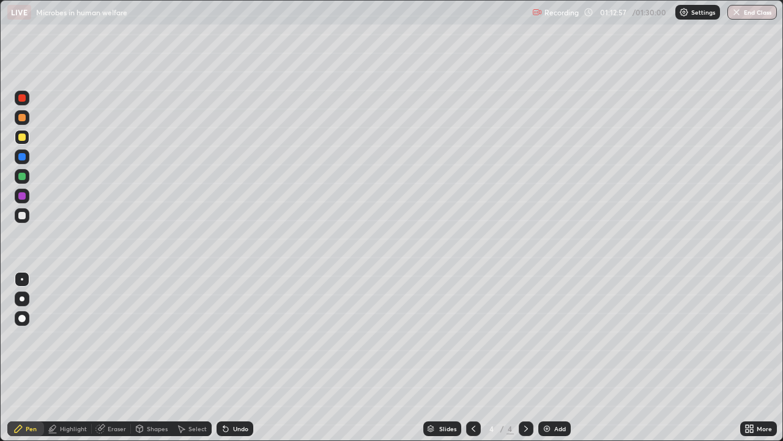
click at [754, 17] on button "End Class" at bounding box center [753, 12] width 50 height 15
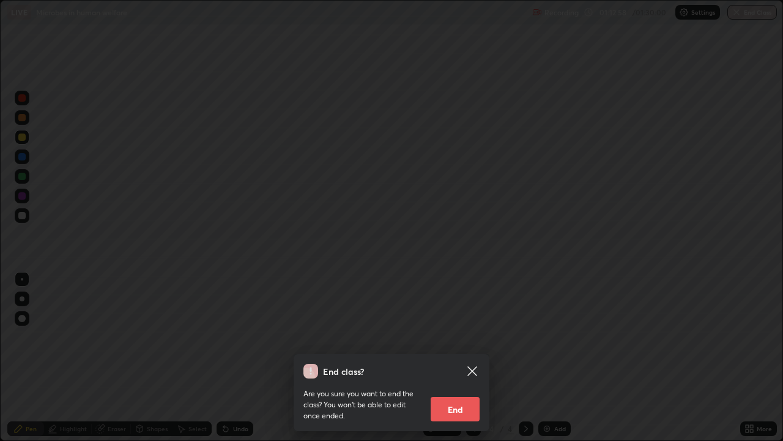
click at [464, 357] on button "End" at bounding box center [455, 409] width 49 height 24
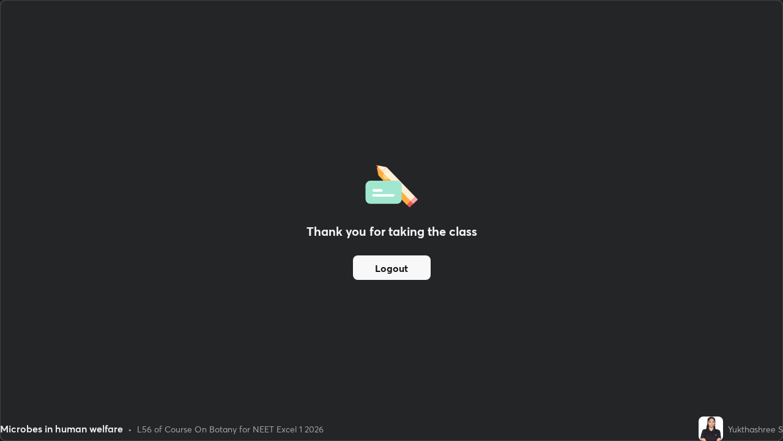
click at [397, 269] on button "Logout" at bounding box center [392, 267] width 78 height 24
